Goal: Obtain resource: Download file/media

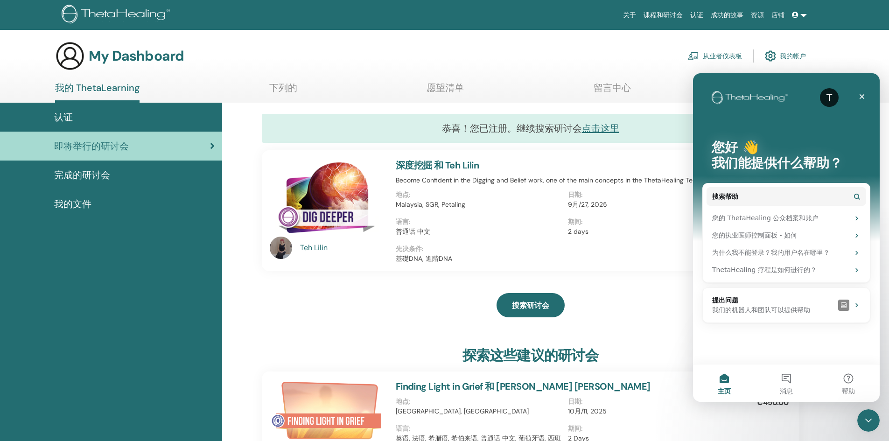
click at [96, 206] on div "我的文件" at bounding box center [110, 204] width 207 height 14
click at [83, 205] on span "我的文件" at bounding box center [72, 204] width 37 height 14
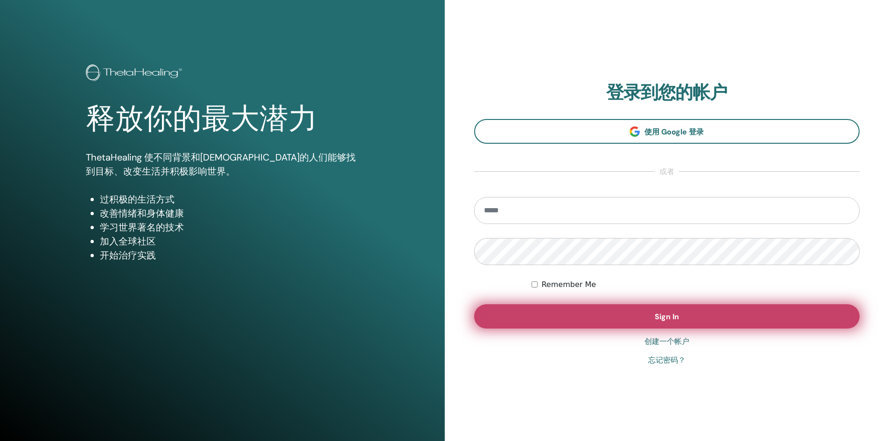
type input "**********"
click at [598, 316] on button "Sign In" at bounding box center [667, 316] width 386 height 24
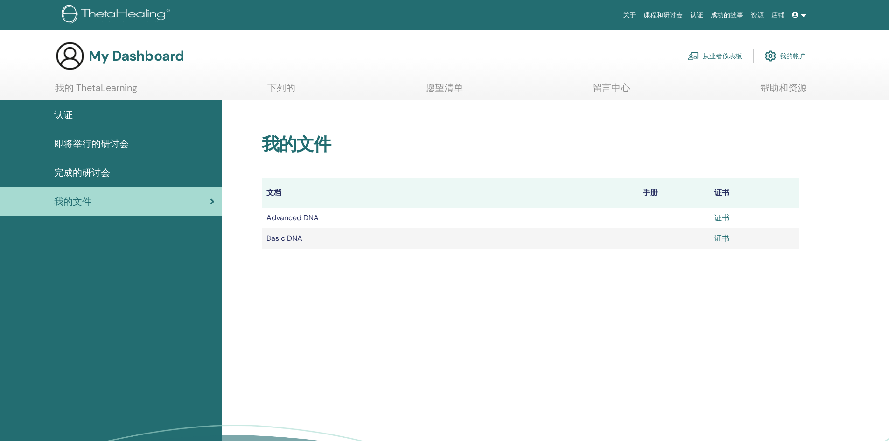
click at [718, 237] on link "证书" at bounding box center [721, 238] width 15 height 10
click at [723, 219] on link "证书" at bounding box center [721, 218] width 15 height 10
